Goal: Information Seeking & Learning: Learn about a topic

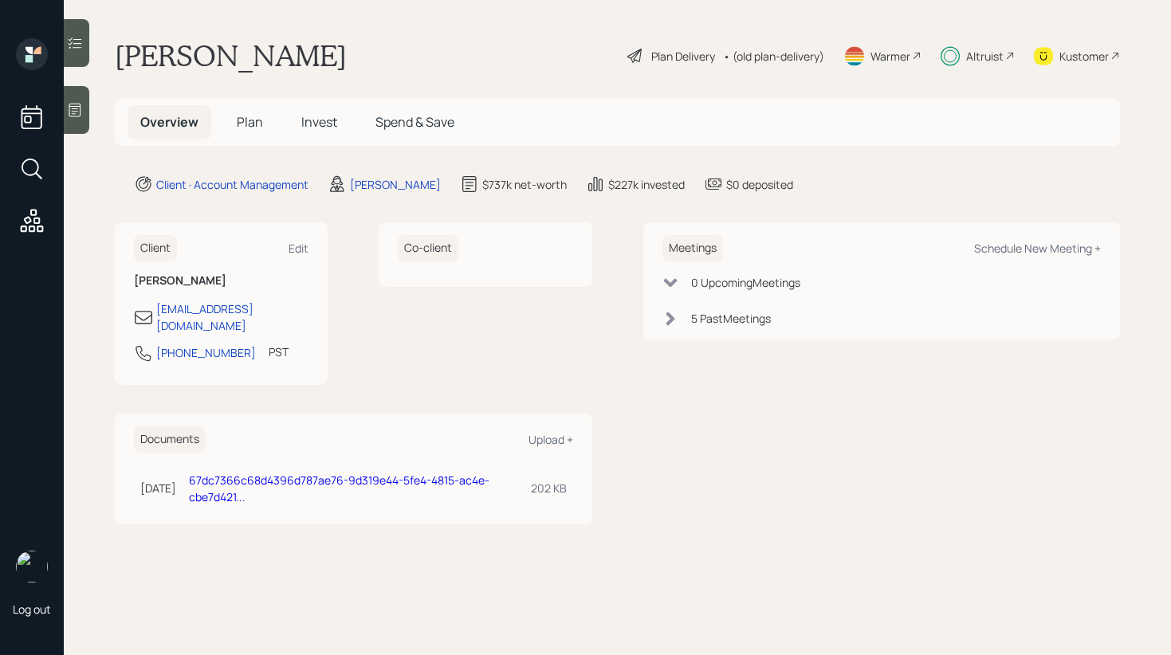
click at [312, 120] on span "Invest" at bounding box center [319, 122] width 36 height 18
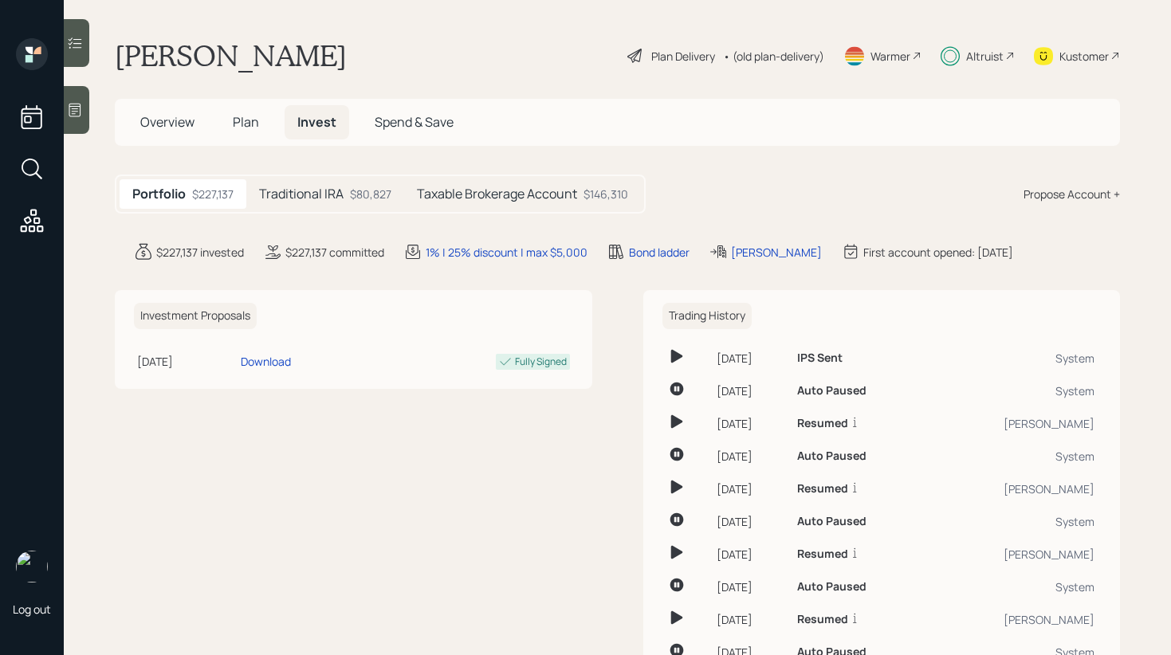
click at [269, 139] on div "Overview Plan Invest Spend & Save" at bounding box center [296, 122] width 339 height 34
click at [243, 124] on span "Plan" at bounding box center [246, 122] width 26 height 18
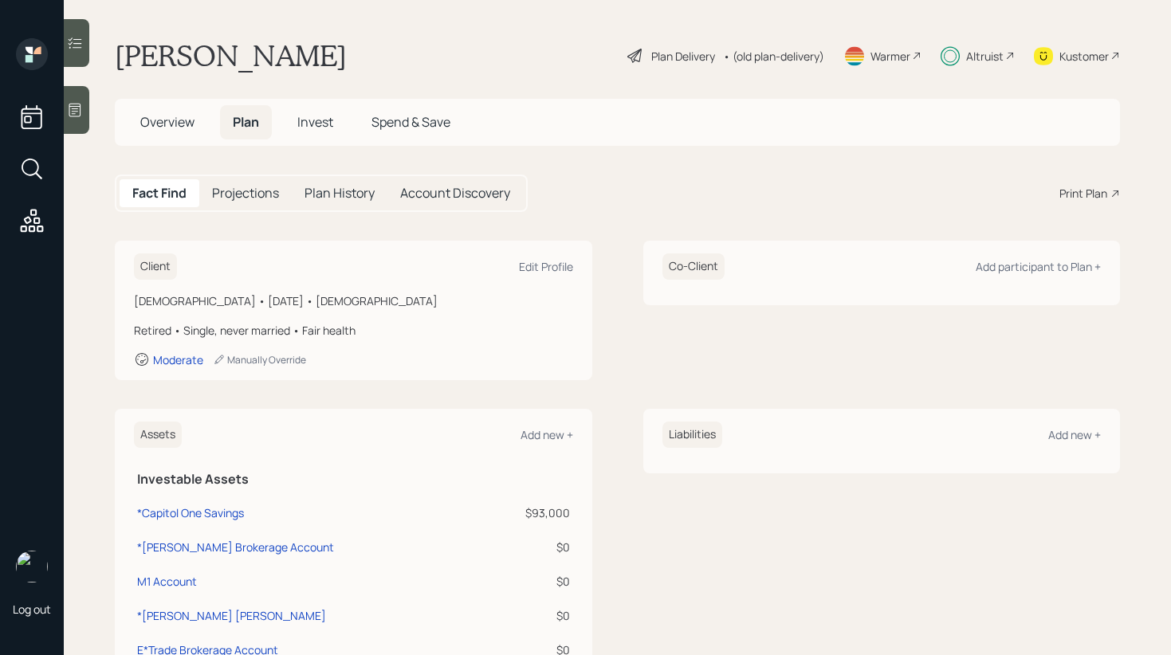
click at [308, 122] on span "Invest" at bounding box center [315, 122] width 36 height 18
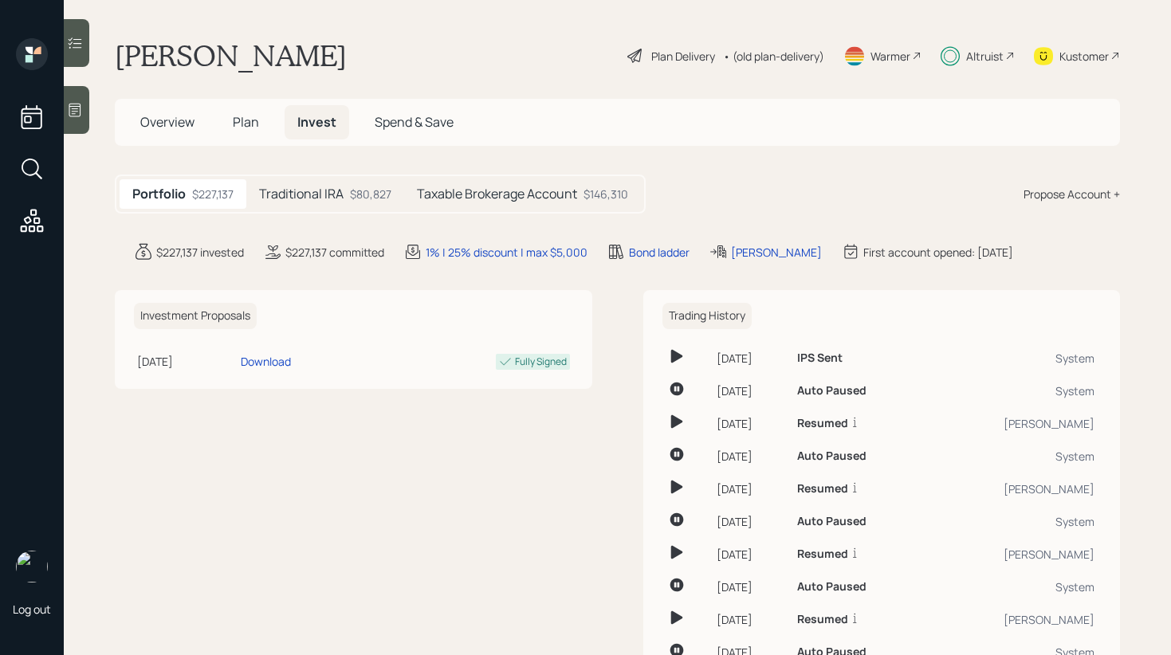
click at [359, 195] on div "$80,827" at bounding box center [370, 194] width 41 height 17
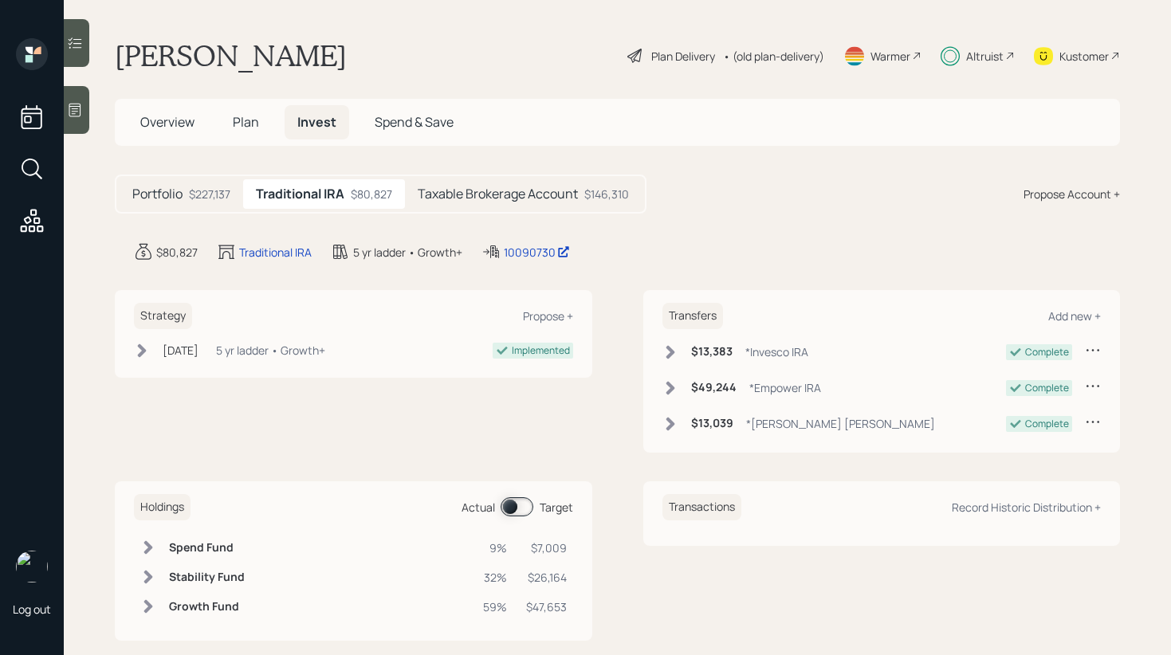
scroll to position [24, 0]
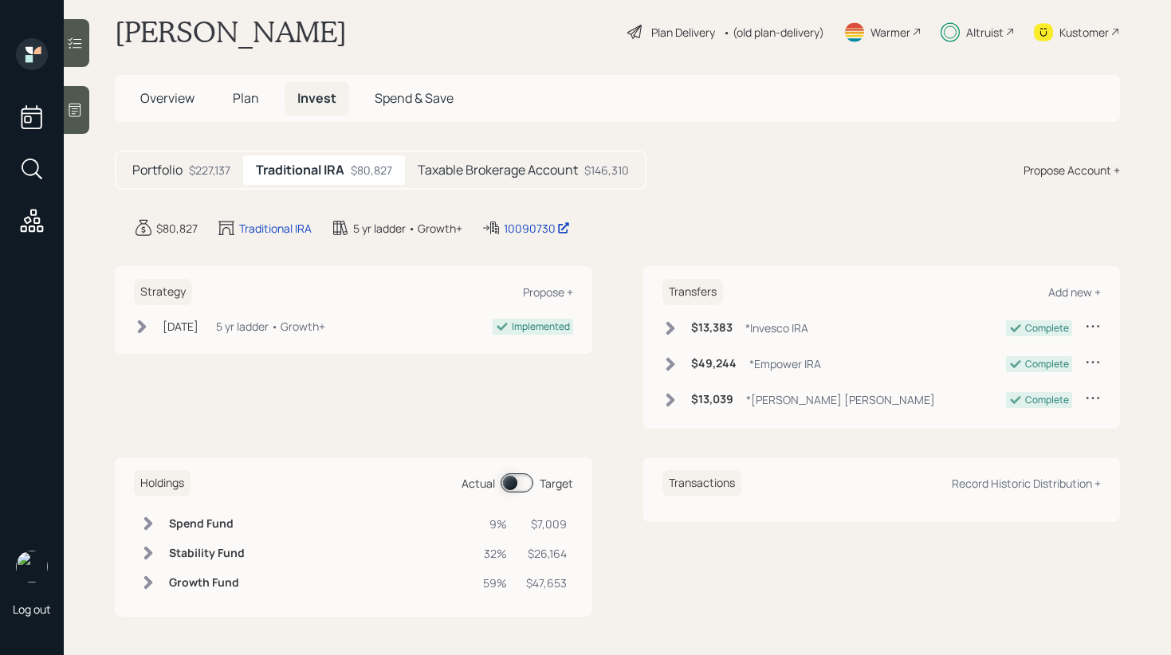
click at [505, 176] on h5 "Taxable Brokerage Account" at bounding box center [498, 170] width 160 height 15
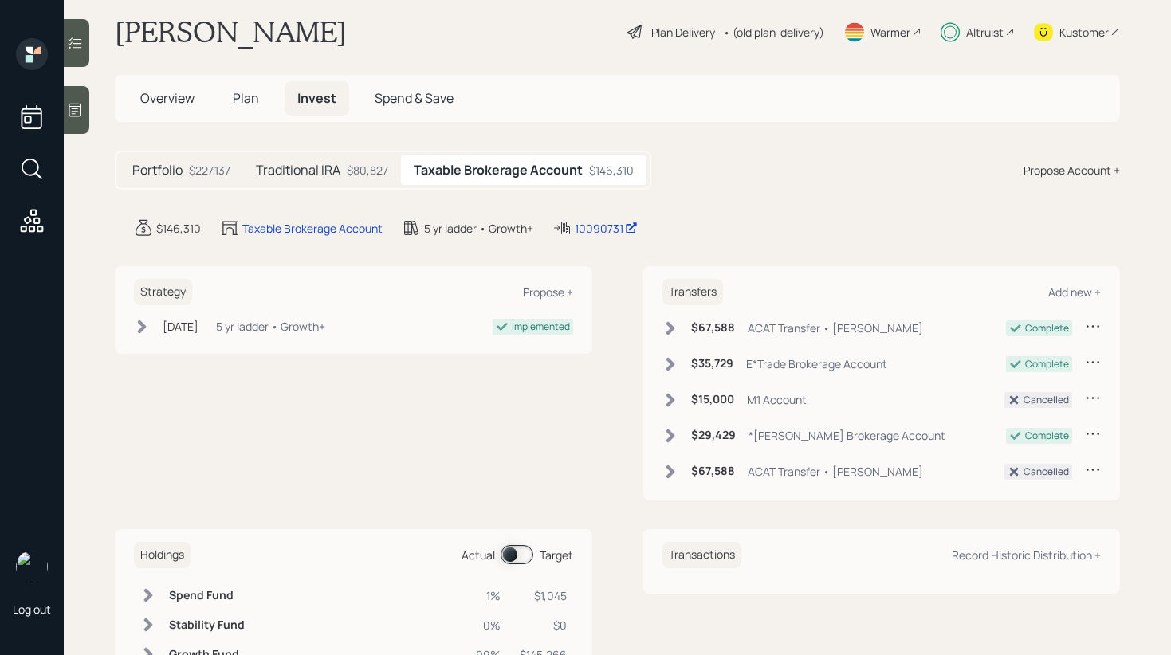
click at [278, 172] on h5 "Traditional IRA" at bounding box center [298, 170] width 84 height 15
